Goal: Information Seeking & Learning: Learn about a topic

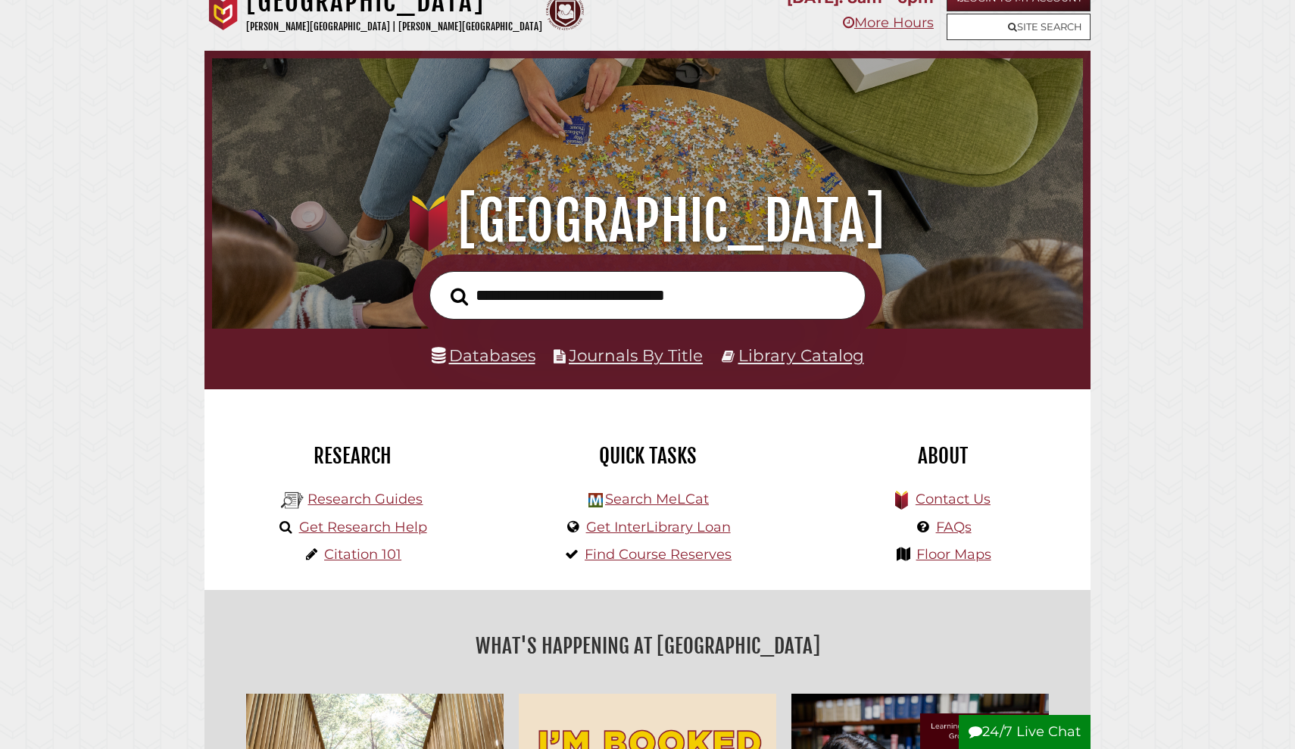
scroll to position [30, 0]
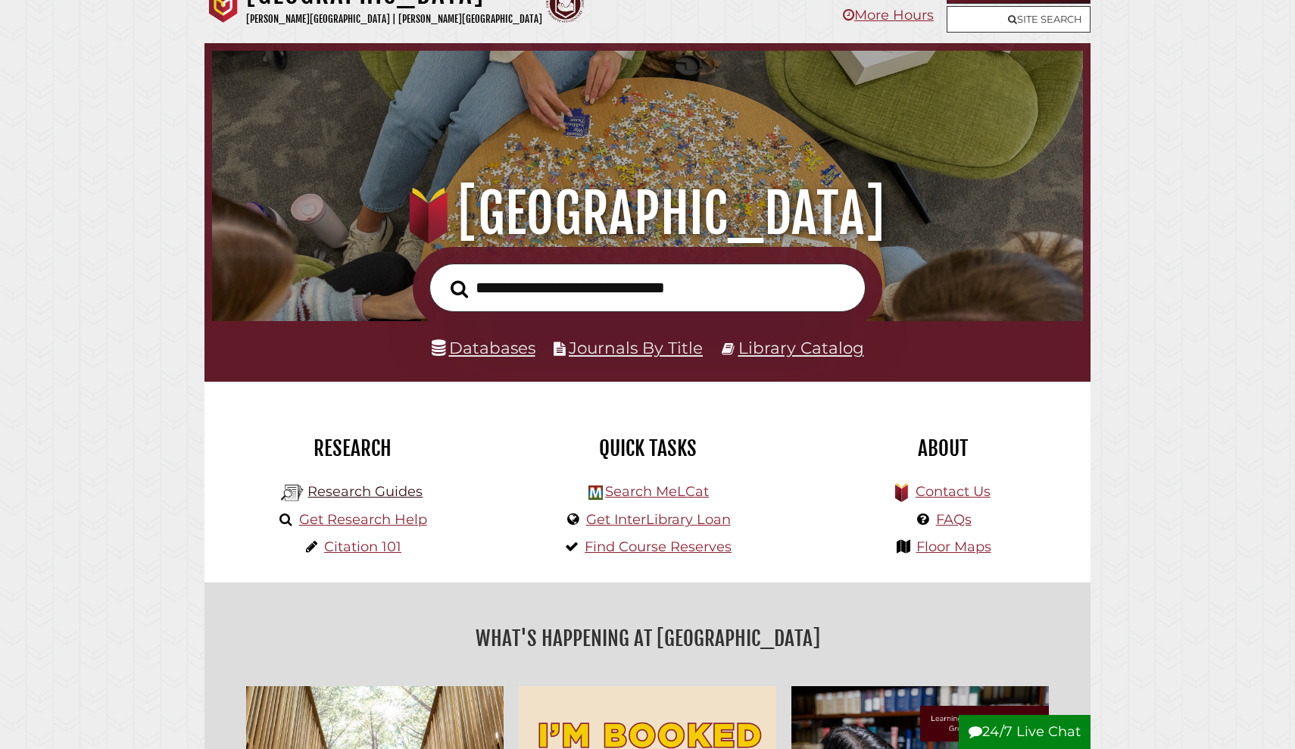
click at [361, 489] on link "Research Guides" at bounding box center [365, 491] width 115 height 17
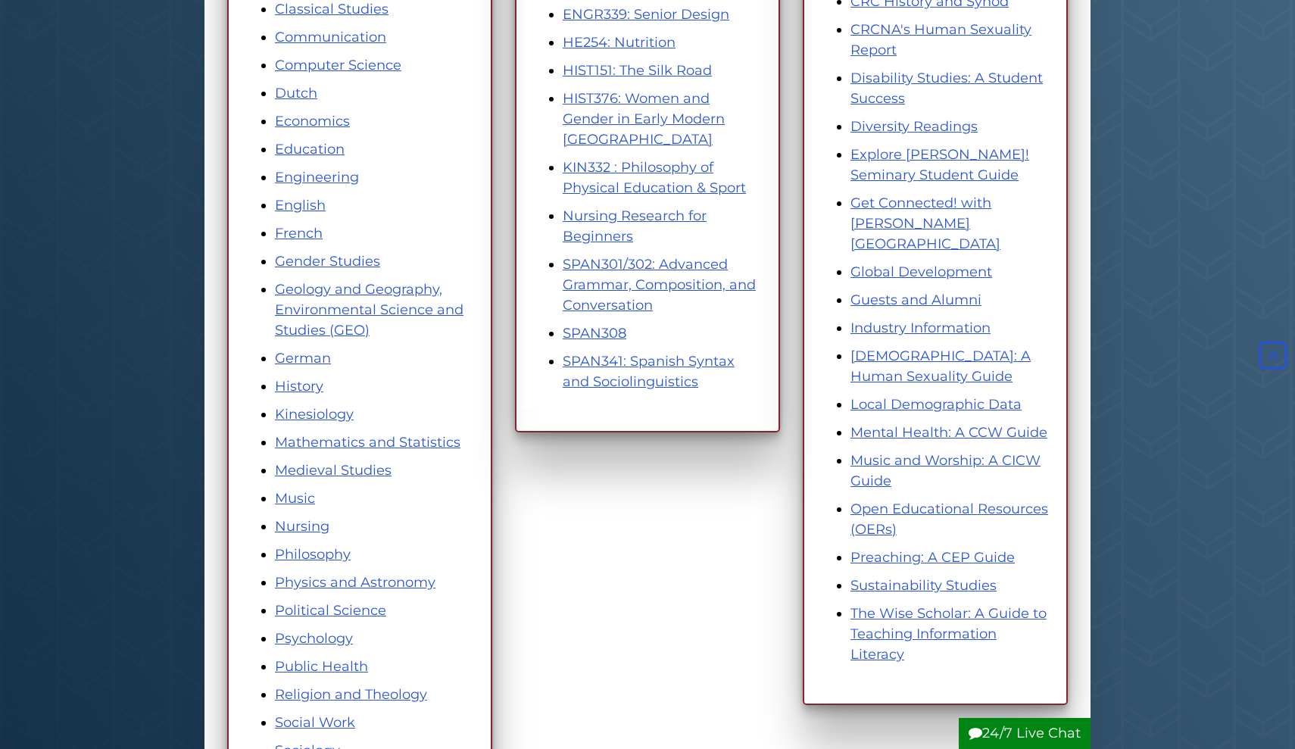
scroll to position [482, 0]
click at [354, 308] on link "Geology and Geography, Environmental Science and Studies (GEO)" at bounding box center [369, 308] width 189 height 58
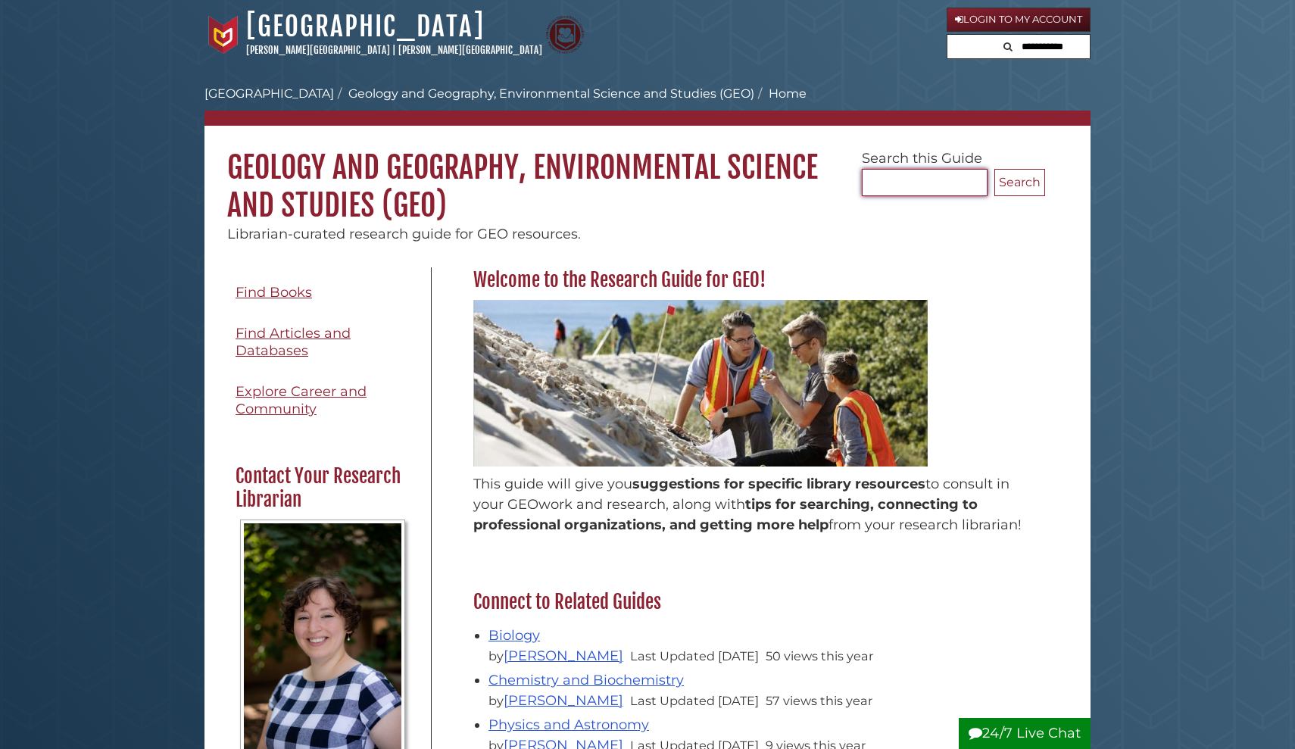
click at [885, 172] on input "Search..." at bounding box center [925, 182] width 126 height 27
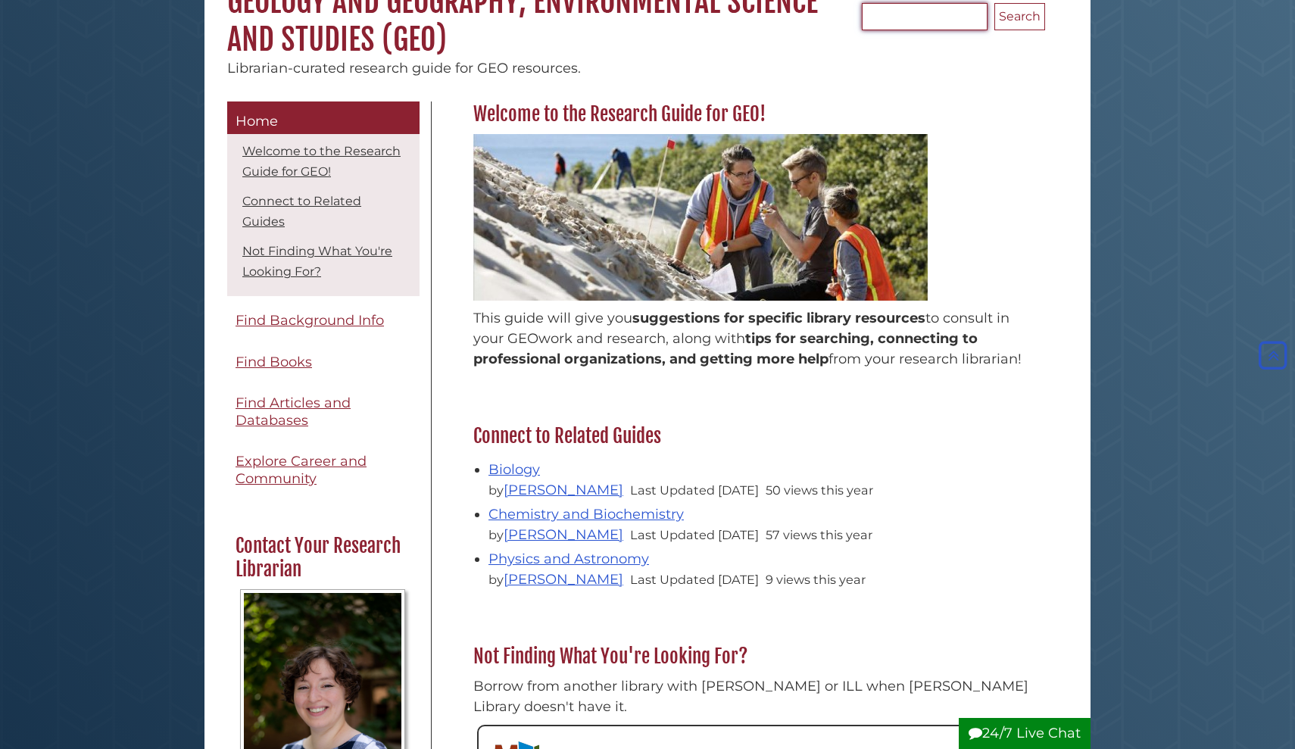
scroll to position [165, 0]
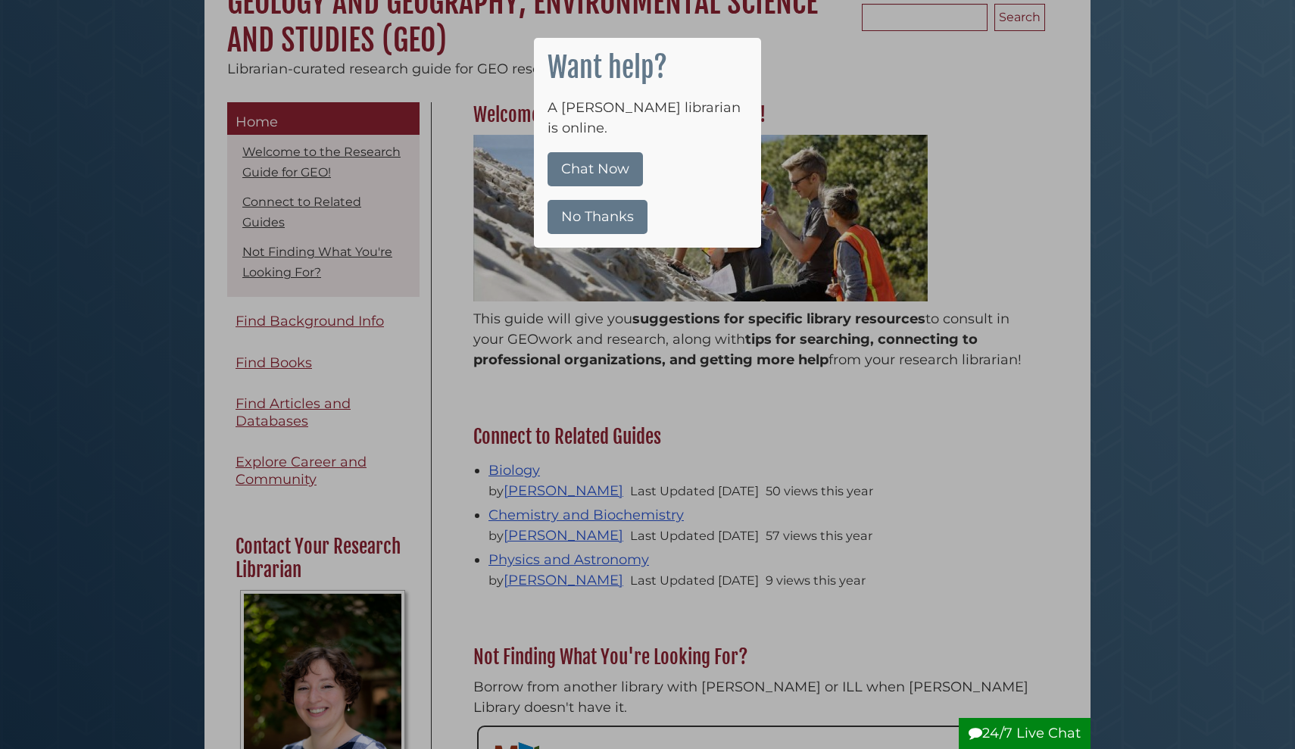
click at [623, 200] on button "No Thanks" at bounding box center [598, 217] width 100 height 34
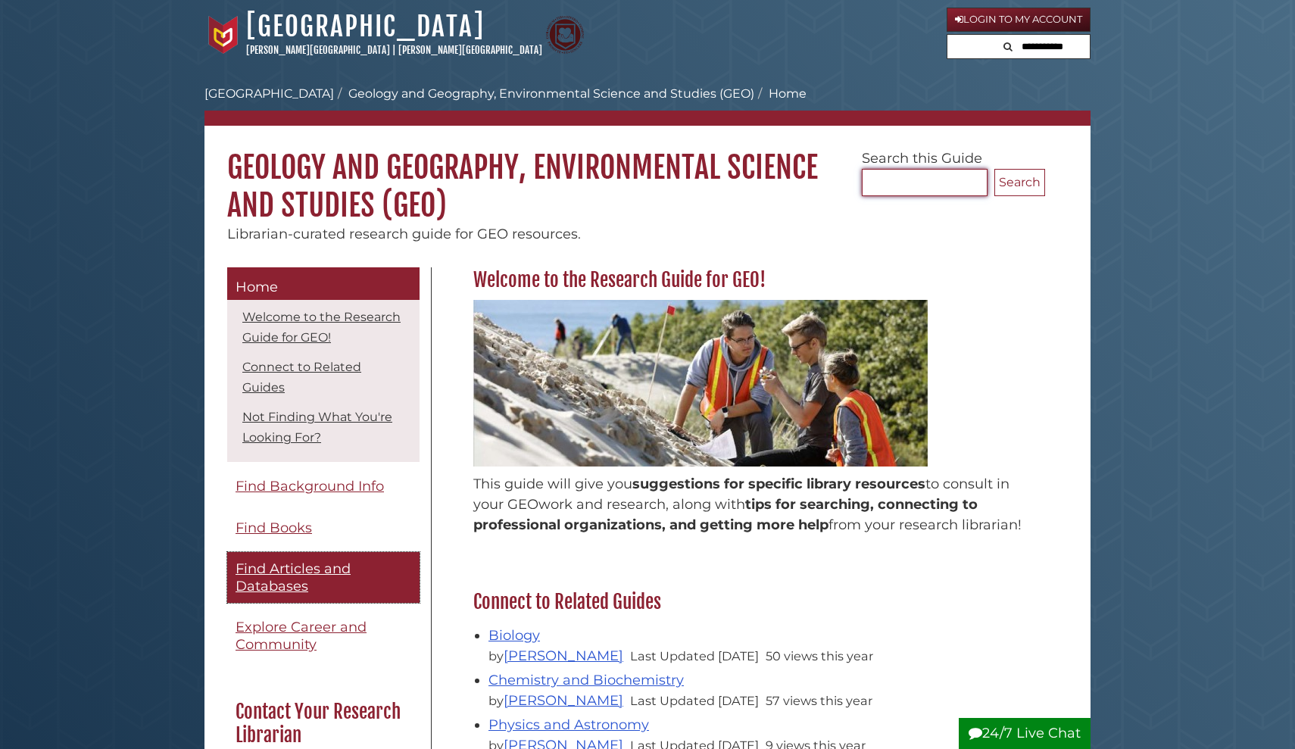
scroll to position [10, 0]
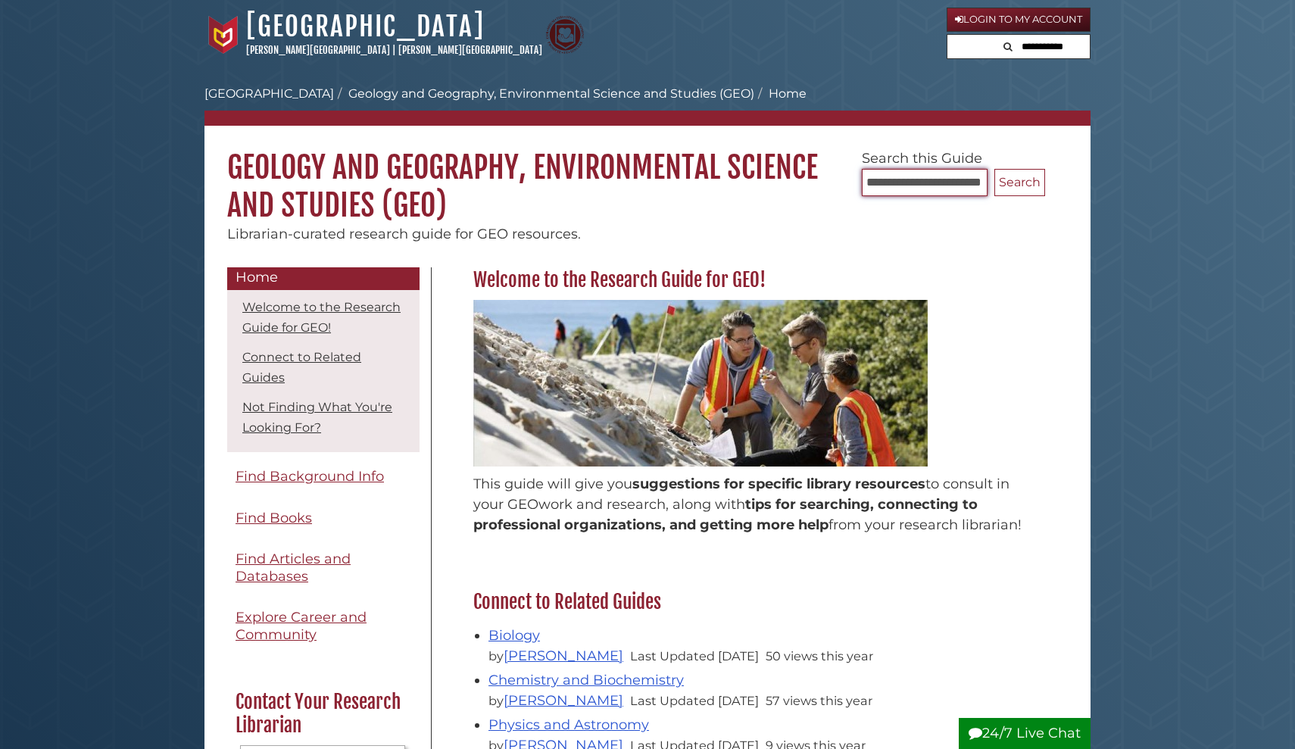
type input "**********"
click at [1019, 182] on button "Search" at bounding box center [1019, 182] width 51 height 27
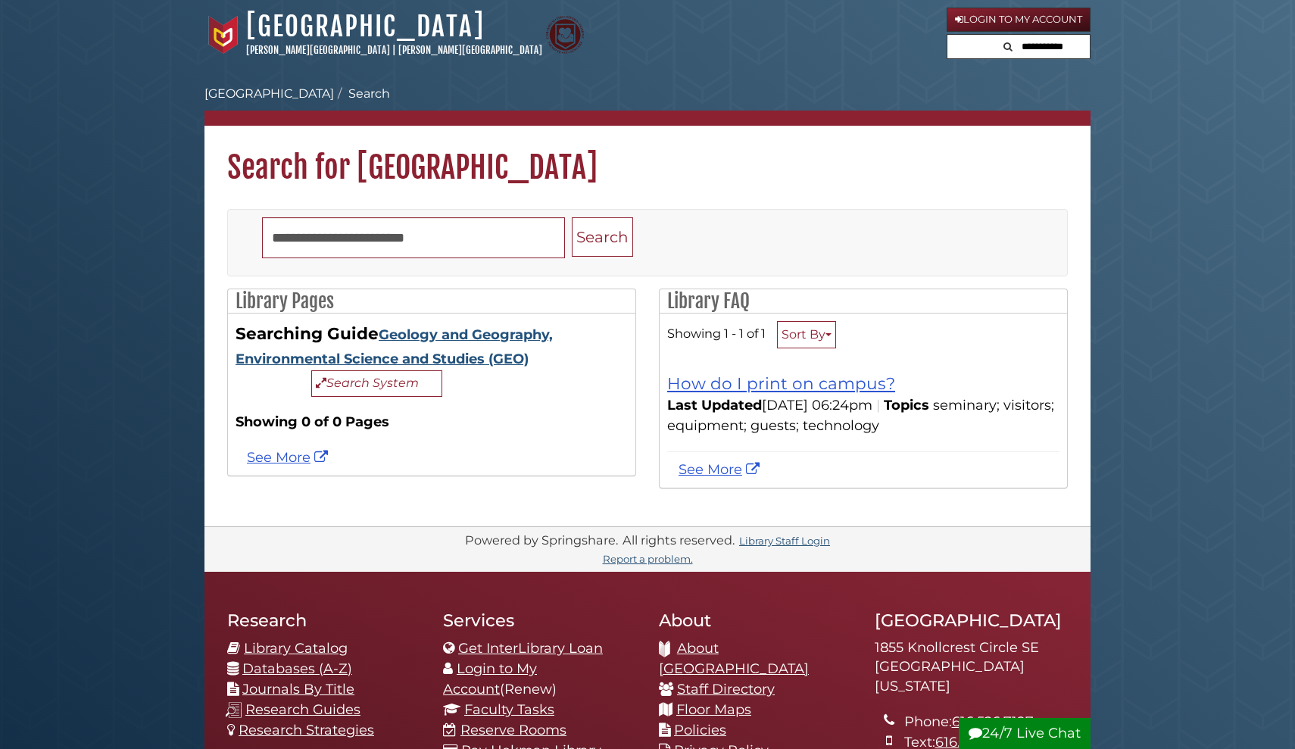
click at [455, 335] on link "Geology and Geography, Environmental Science and Studies (GEO)" at bounding box center [394, 346] width 317 height 41
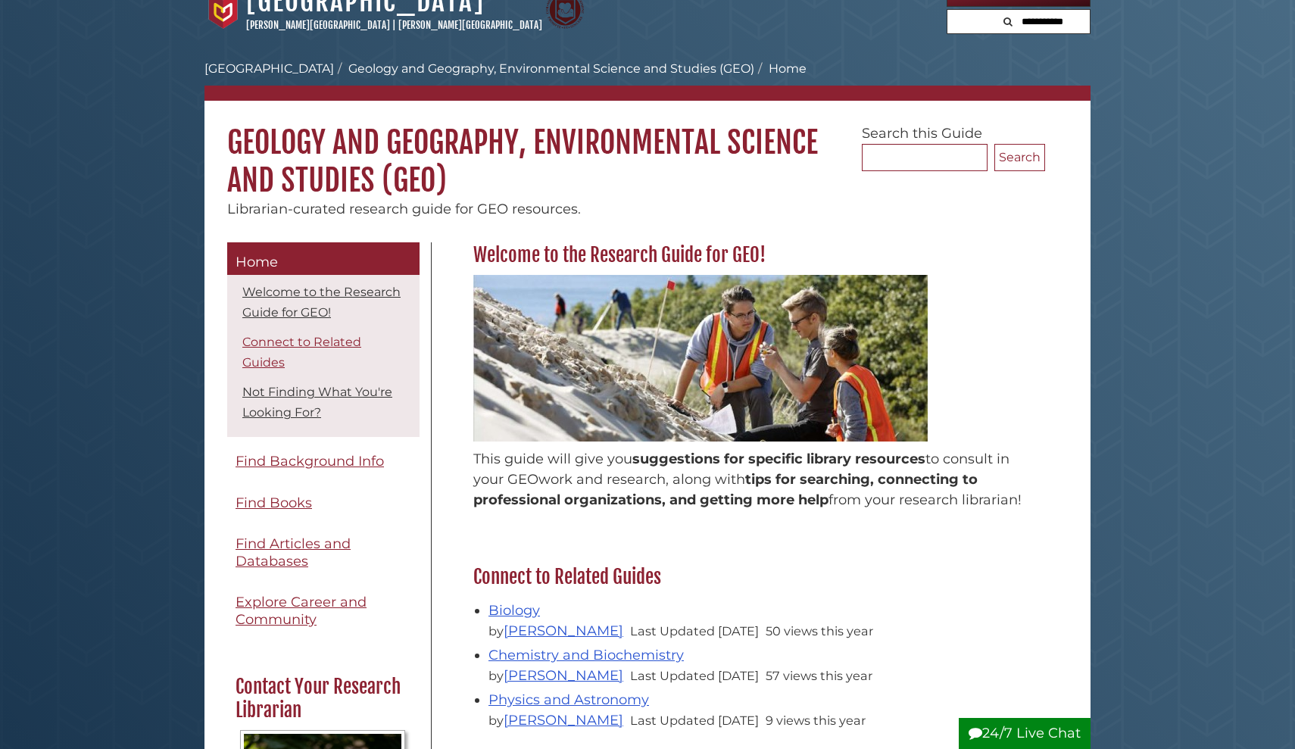
scroll to position [33, 0]
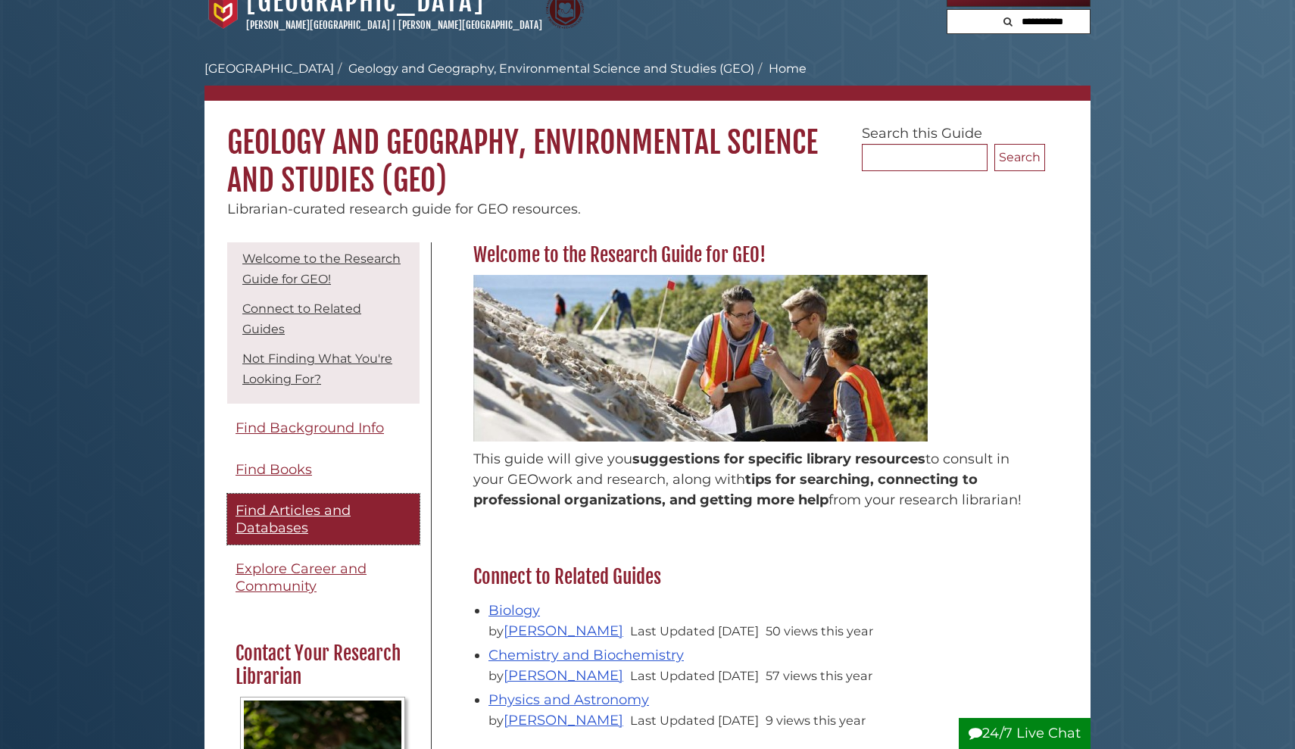
click at [295, 511] on span "Find Articles and Databases" at bounding box center [293, 519] width 115 height 34
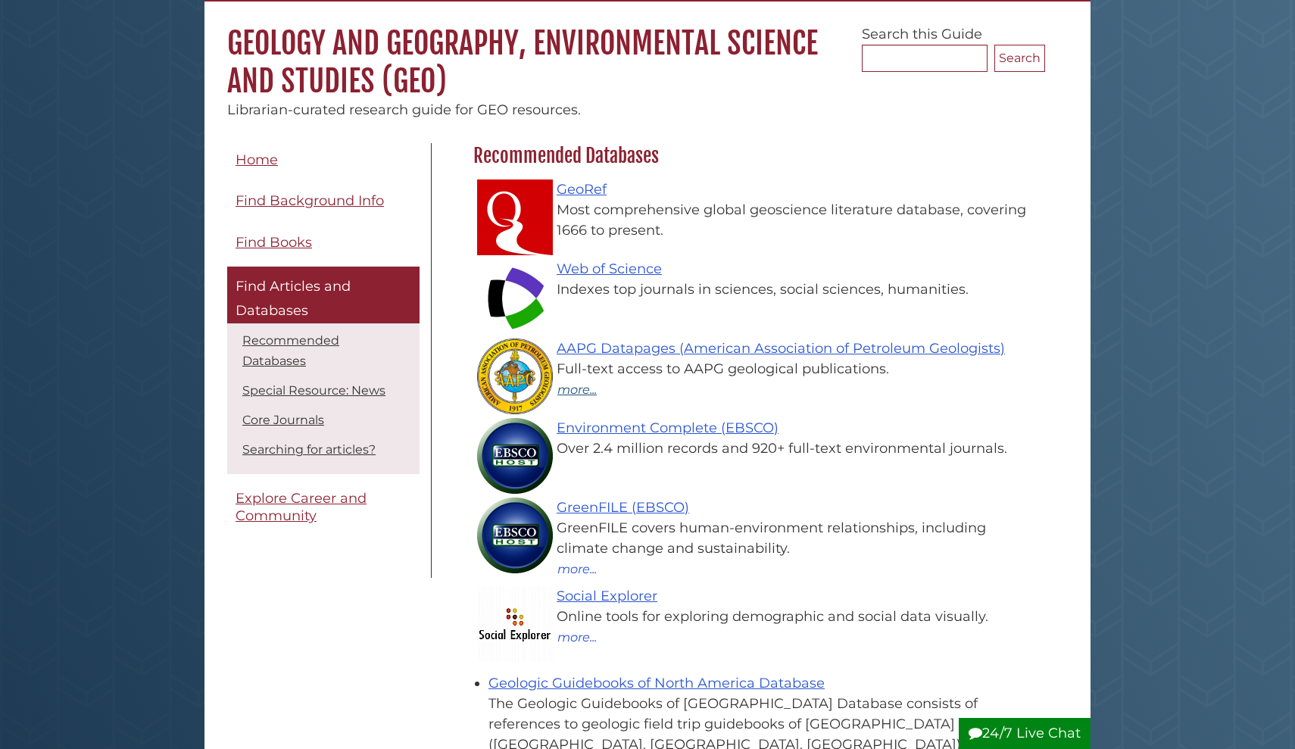
scroll to position [138, 0]
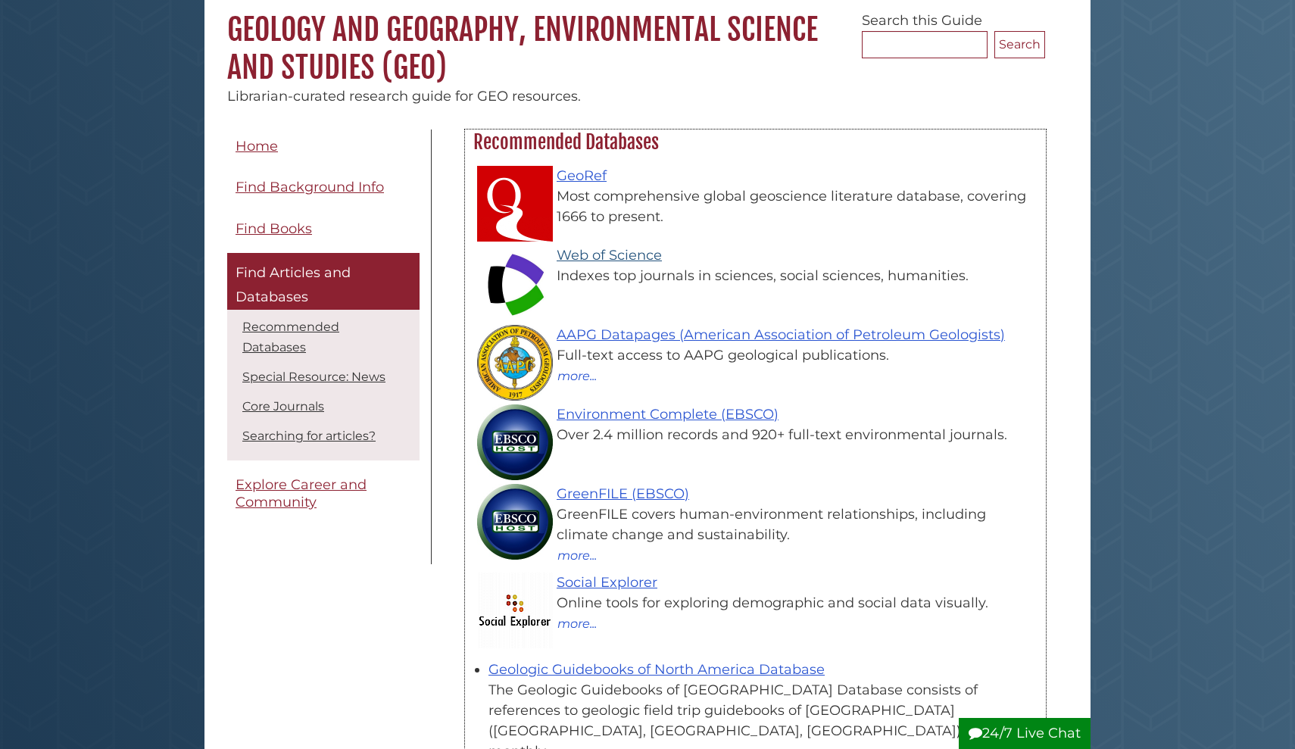
click at [585, 259] on link "Web of Science" at bounding box center [609, 255] width 105 height 17
